Goal: Task Accomplishment & Management: Manage account settings

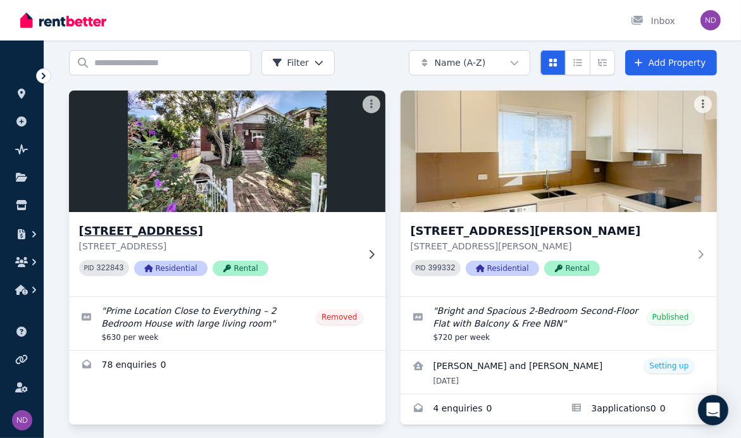
scroll to position [126, 0]
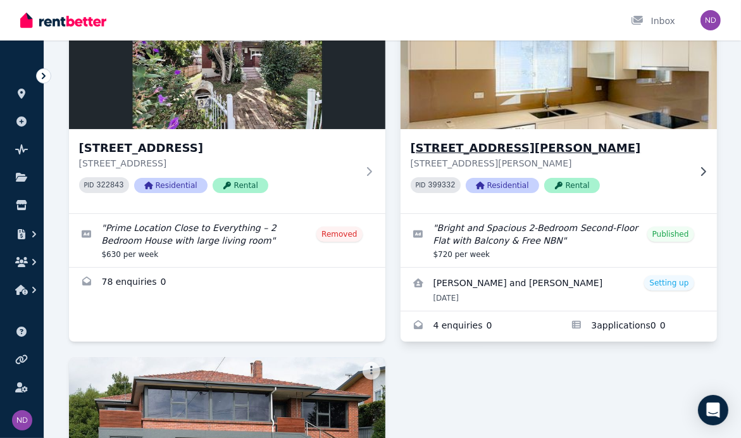
click at [486, 143] on h3 "[STREET_ADDRESS][PERSON_NAME]" at bounding box center [549, 148] width 278 height 18
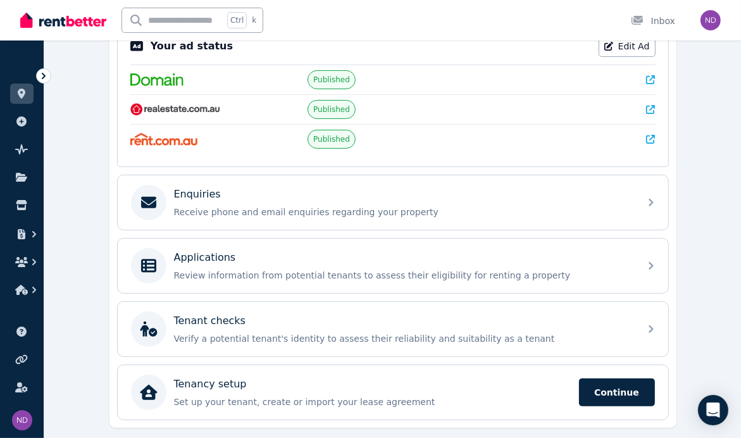
scroll to position [309, 0]
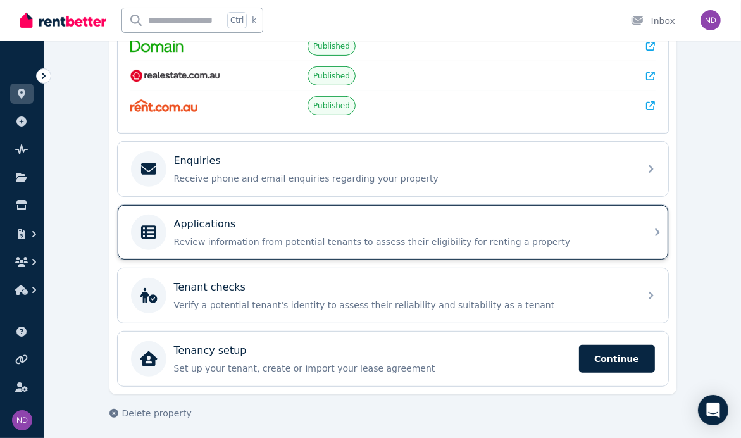
click at [322, 205] on div "Applications Review information from potential tenants to assess their eligibil…" at bounding box center [393, 232] width 550 height 54
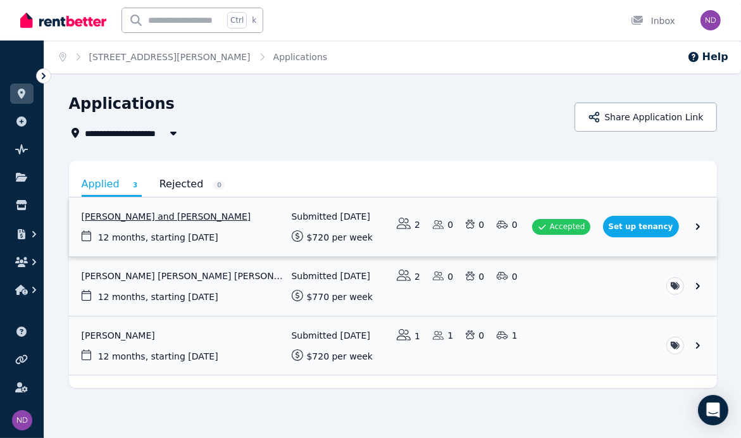
click at [226, 214] on link "View application: Nadia Nowshin and Aryan Zabee Rhyme" at bounding box center [393, 226] width 648 height 59
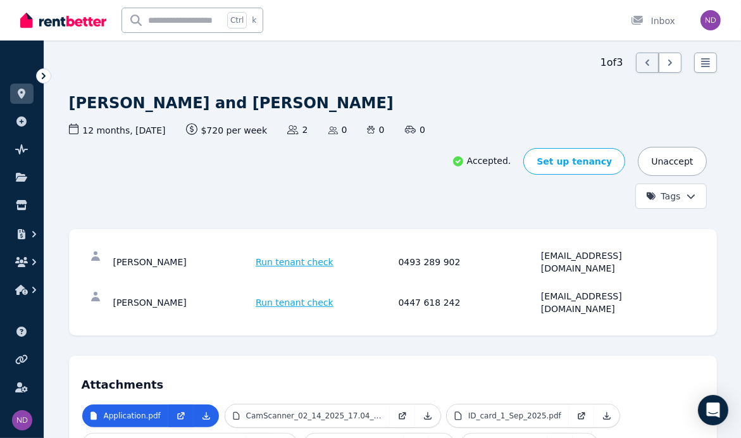
scroll to position [63, 0]
